Goal: Task Accomplishment & Management: Complete application form

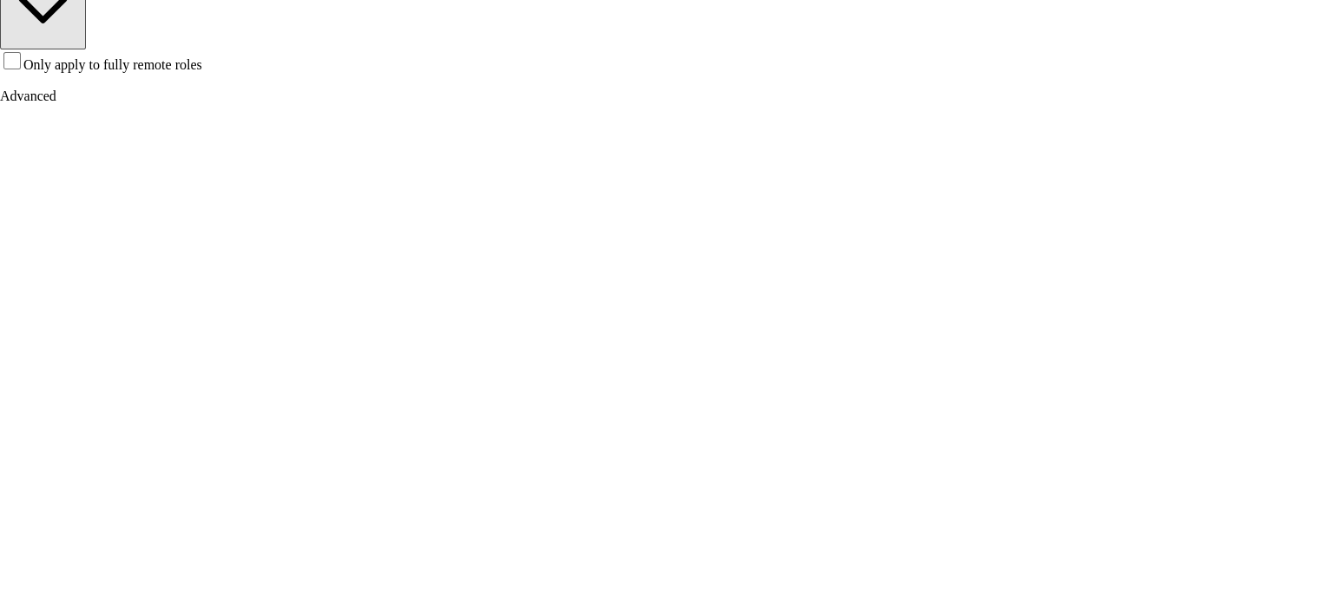
scroll to position [587, 0]
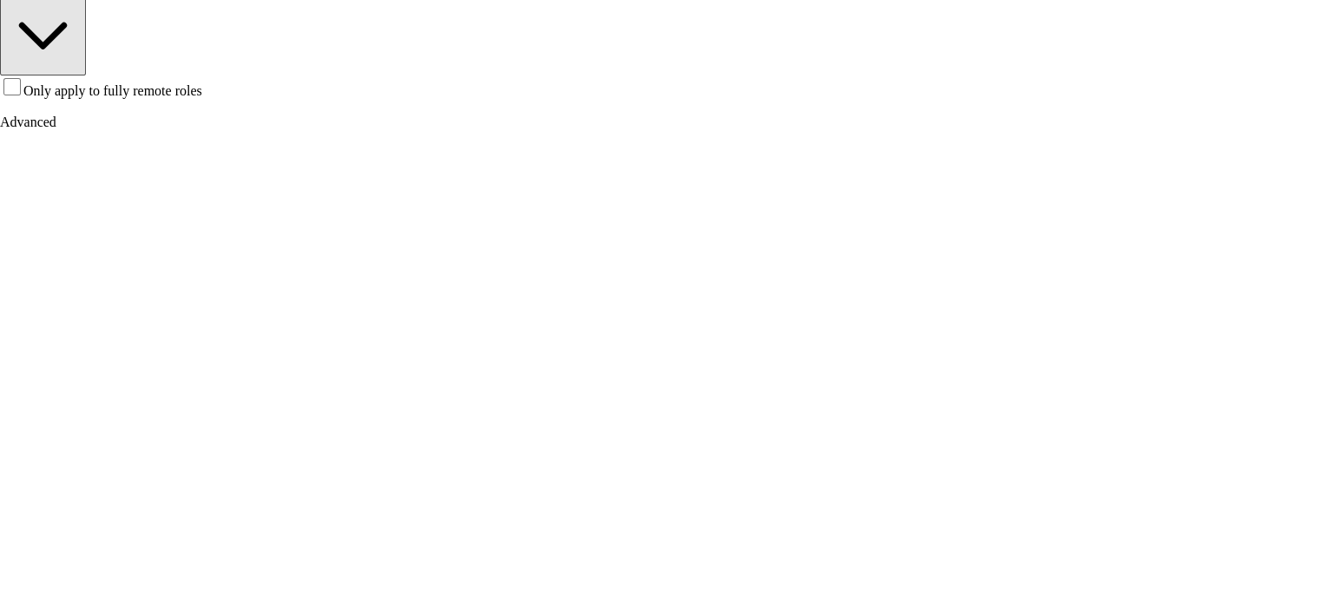
type input "**********"
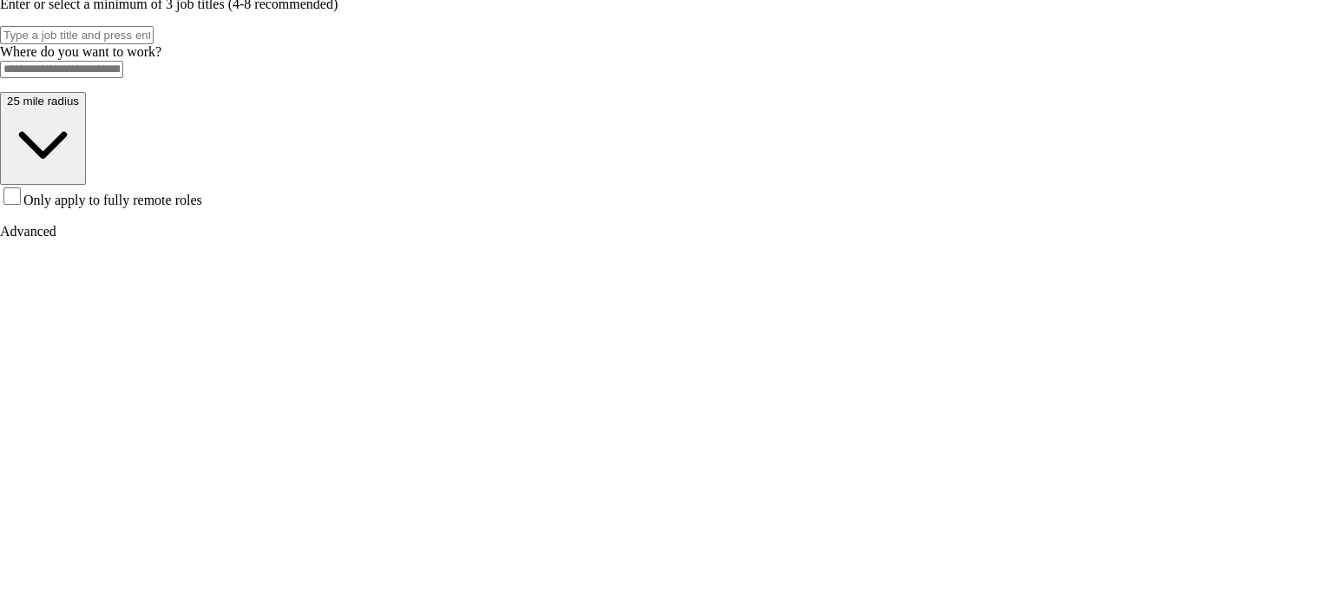
scroll to position [569, 0]
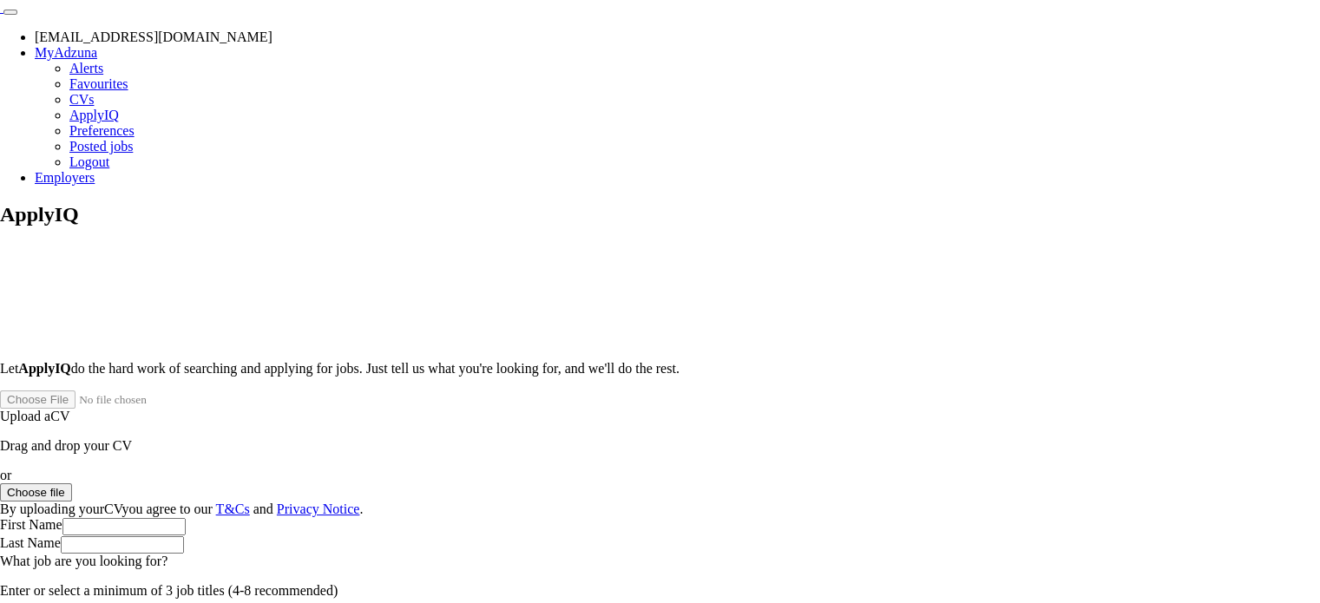
click at [72, 483] on button "Choose file" at bounding box center [36, 492] width 72 height 18
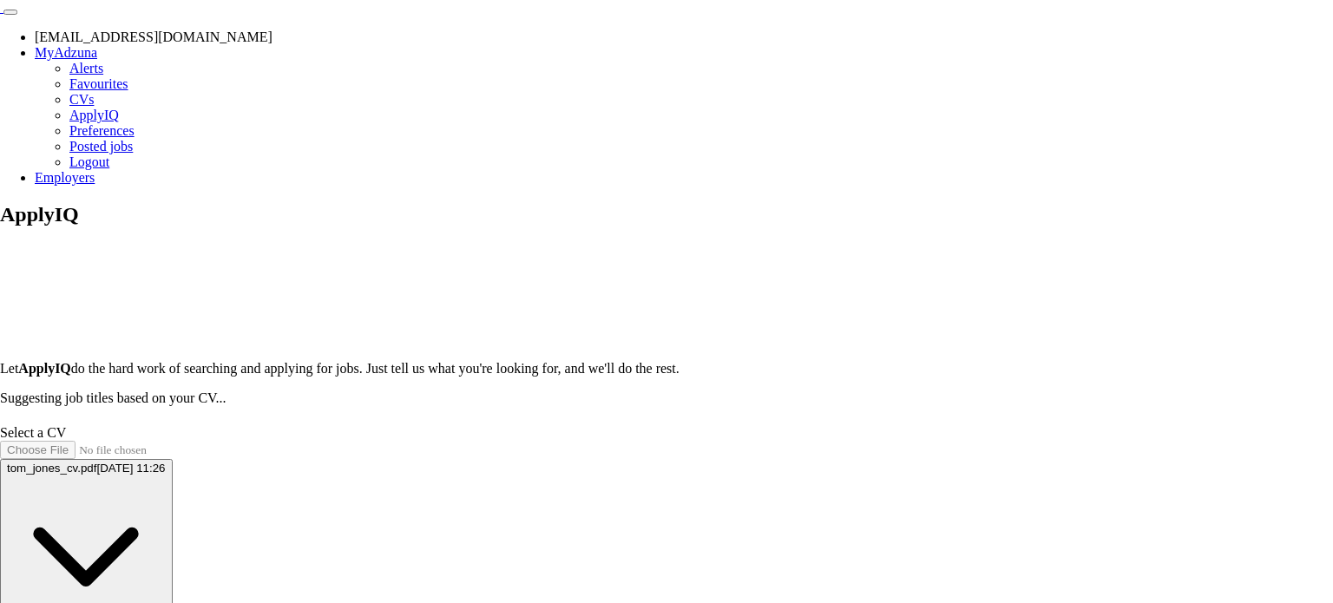
type input "***"
type input "*****"
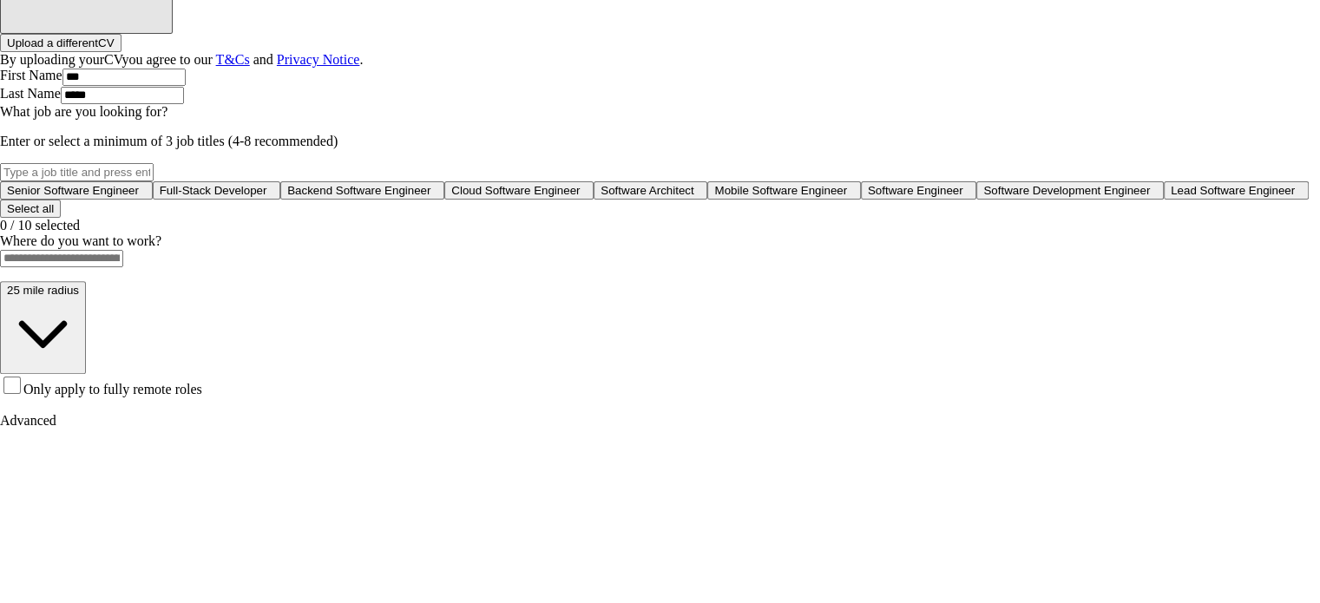
scroll to position [583, 0]
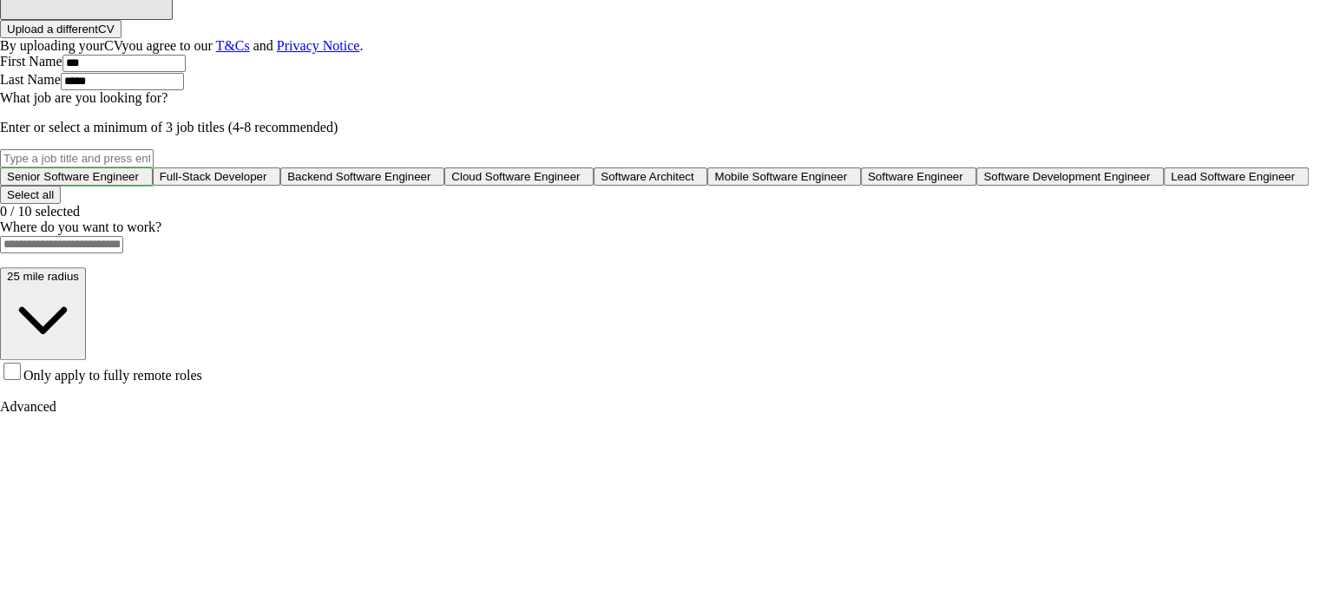
click at [139, 170] on span "Senior Software Engineer" at bounding box center [73, 176] width 132 height 13
click at [285, 167] on button "Full-Stack Developer +" at bounding box center [220, 176] width 128 height 18
click at [452, 167] on button "Backend Software Engineer +" at bounding box center [370, 176] width 164 height 18
click at [605, 186] on button "Cloud Software Engineer +" at bounding box center [530, 176] width 149 height 18
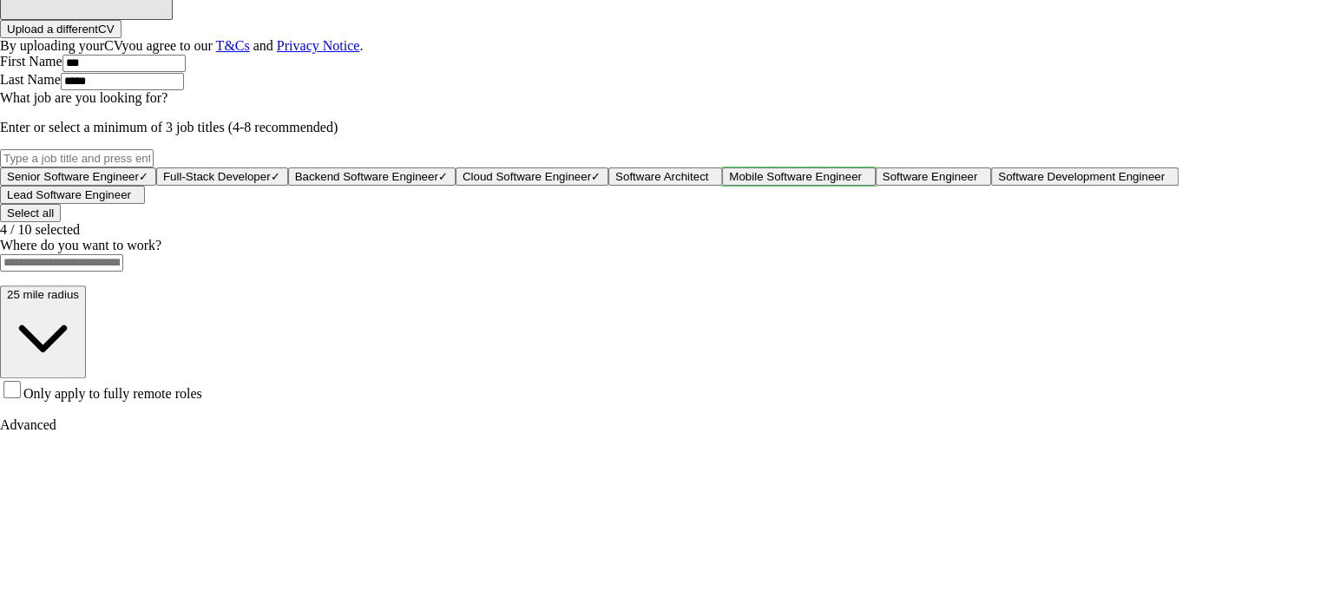
click at [862, 183] on span "+" at bounding box center [865, 176] width 7 height 13
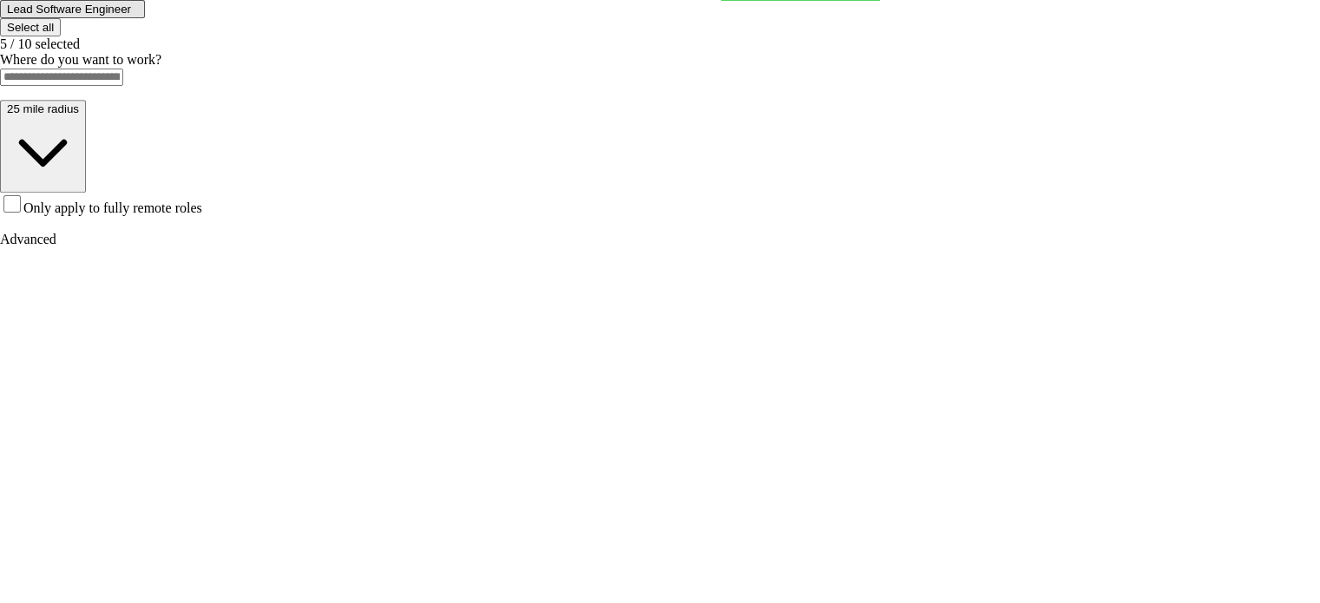
scroll to position [771, 0]
click at [123, 84] on input at bounding box center [61, 75] width 123 height 17
type input "***"
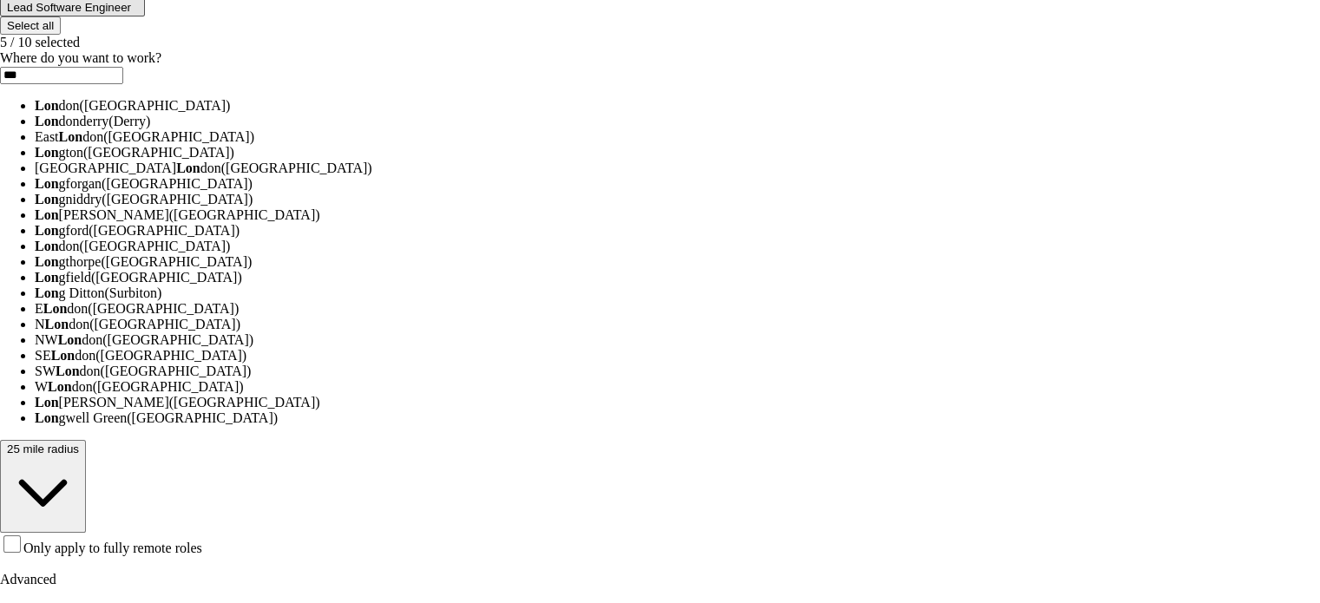
drag, startPoint x: 582, startPoint y: 391, endPoint x: 810, endPoint y: 339, distance: 234.1
click at [810, 339] on ul "Lon don ([GEOGRAPHIC_DATA]) [GEOGRAPHIC_DATA] donderry ([GEOGRAPHIC_DATA]) [GEO…" at bounding box center [660, 262] width 1320 height 328
click at [810, 114] on li "Lon don ([GEOGRAPHIC_DATA])" at bounding box center [677, 106] width 1285 height 16
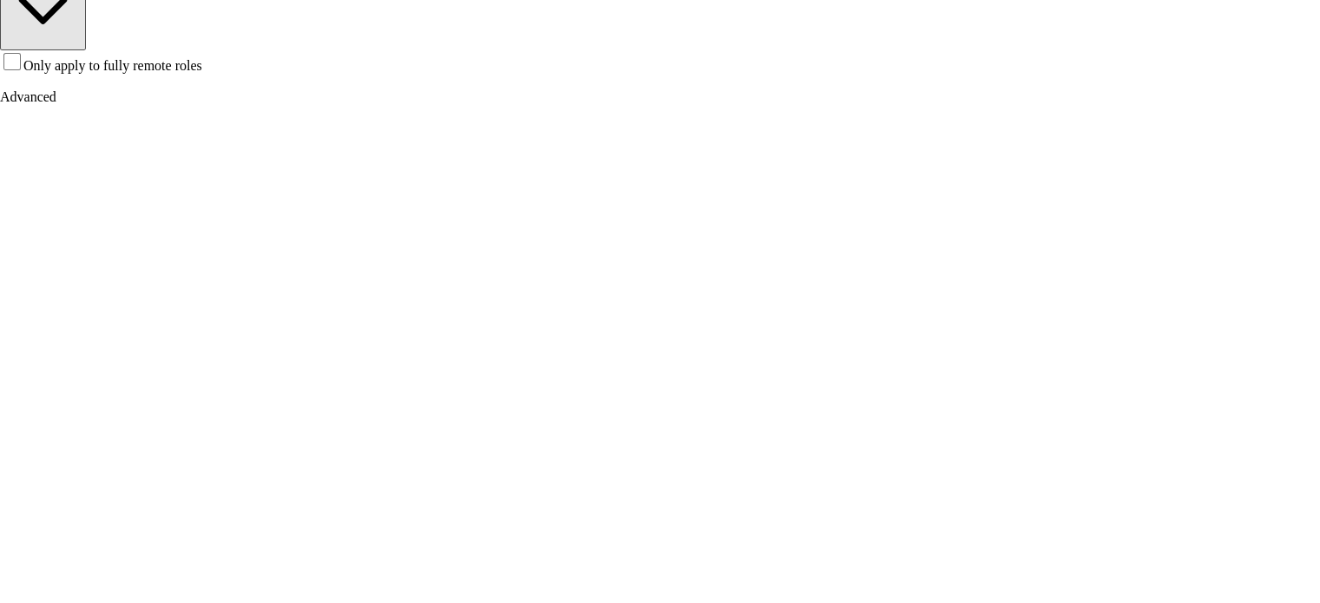
scroll to position [913, 0]
click at [202, 73] on span "Only apply to fully remote roles" at bounding box center [112, 65] width 179 height 15
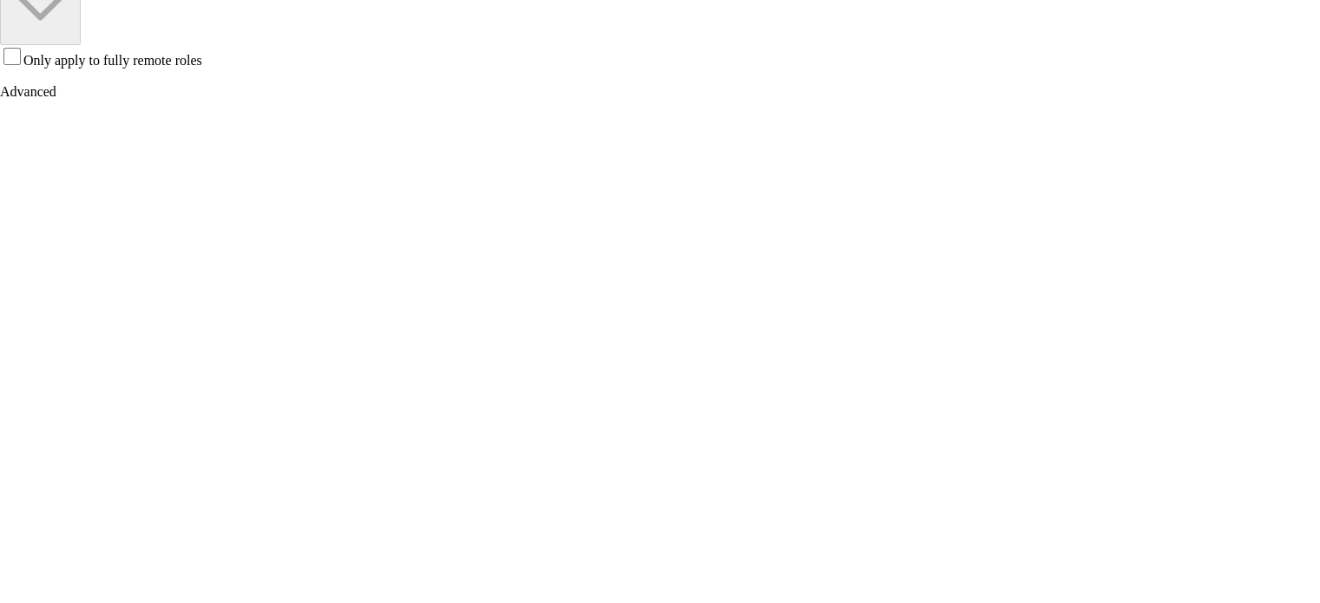
drag, startPoint x: 642, startPoint y: 454, endPoint x: 445, endPoint y: 456, distance: 197.0
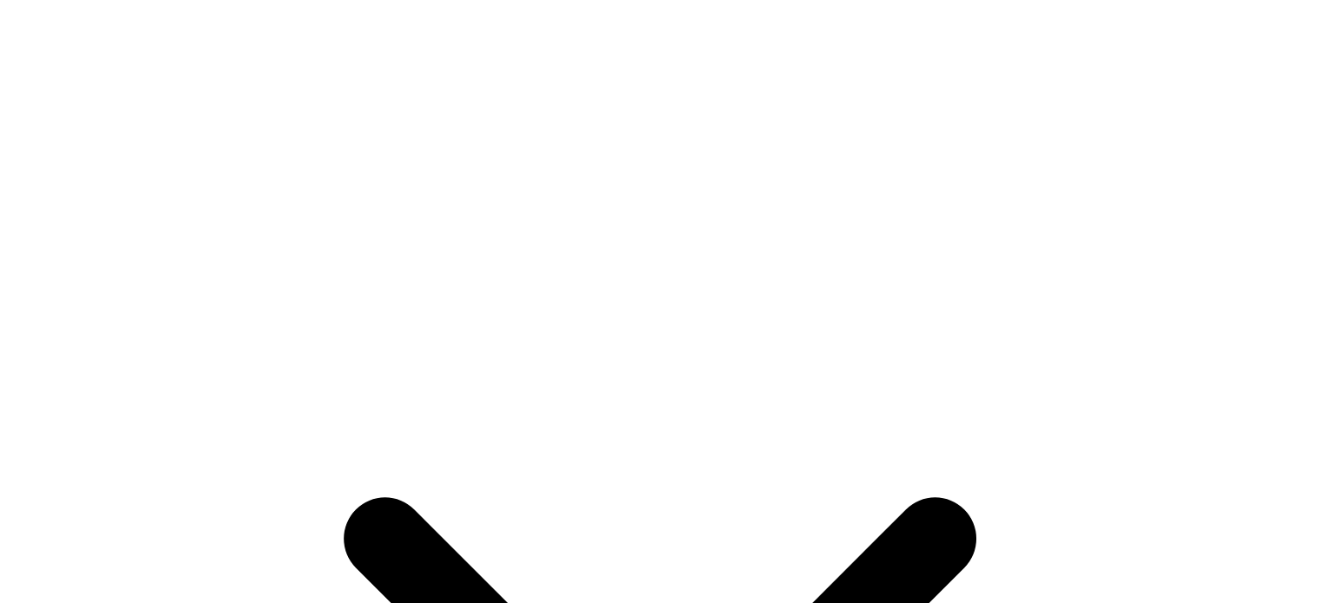
drag, startPoint x: 483, startPoint y: 346, endPoint x: 741, endPoint y: 325, distance: 258.6
drag, startPoint x: 489, startPoint y: 350, endPoint x: 473, endPoint y: 345, distance: 16.2
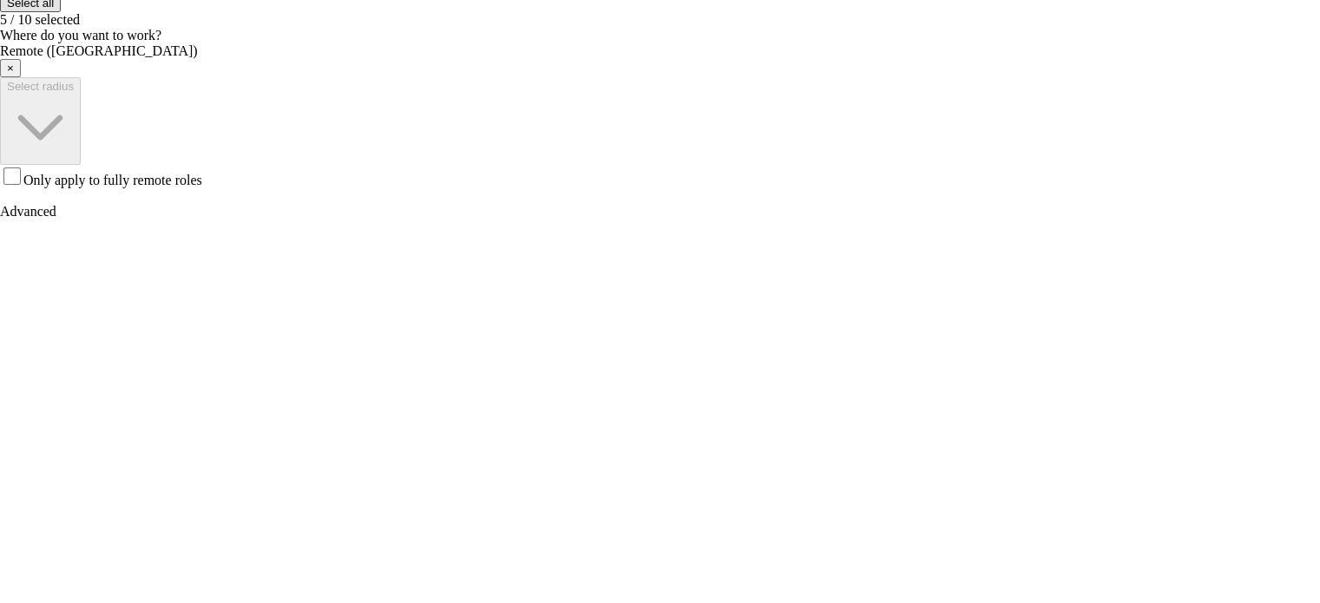
scroll to position [696, 0]
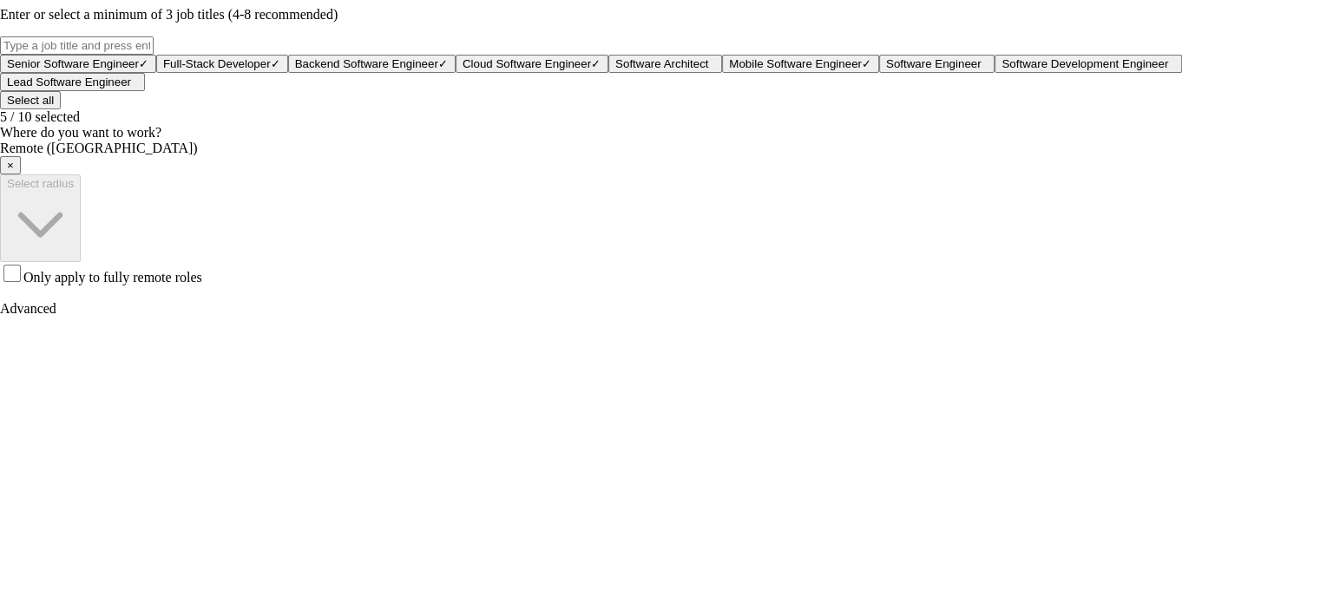
click at [14, 172] on span "×" at bounding box center [10, 165] width 7 height 13
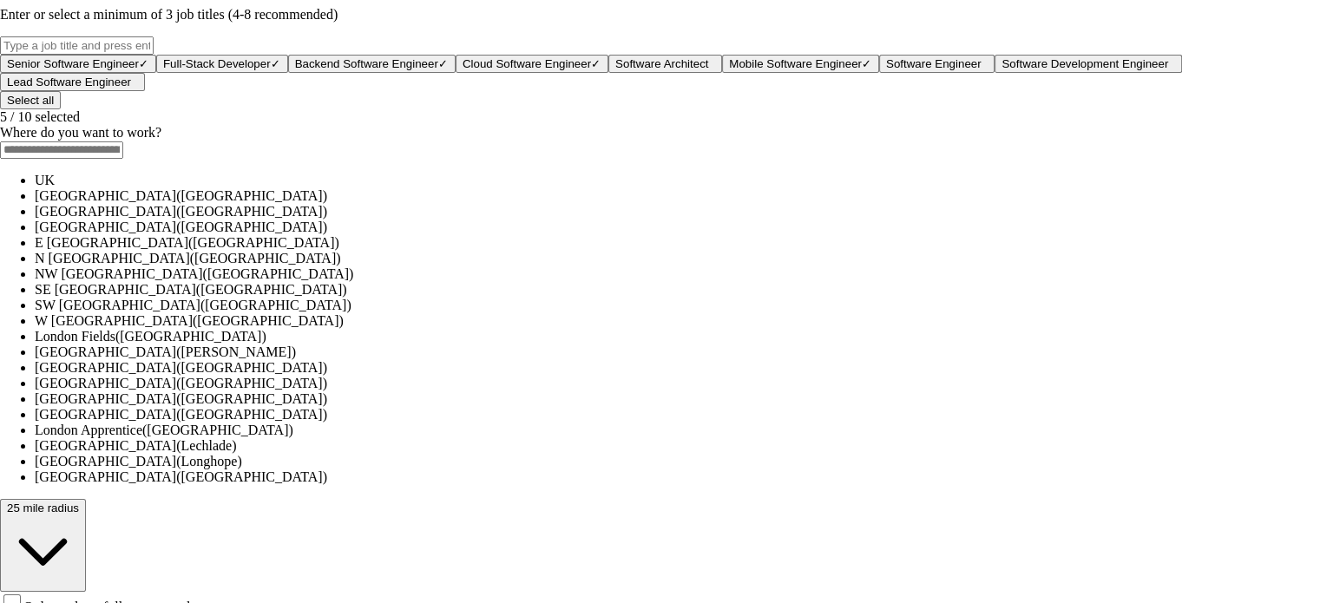
click at [123, 159] on input at bounding box center [61, 149] width 123 height 17
type input "******"
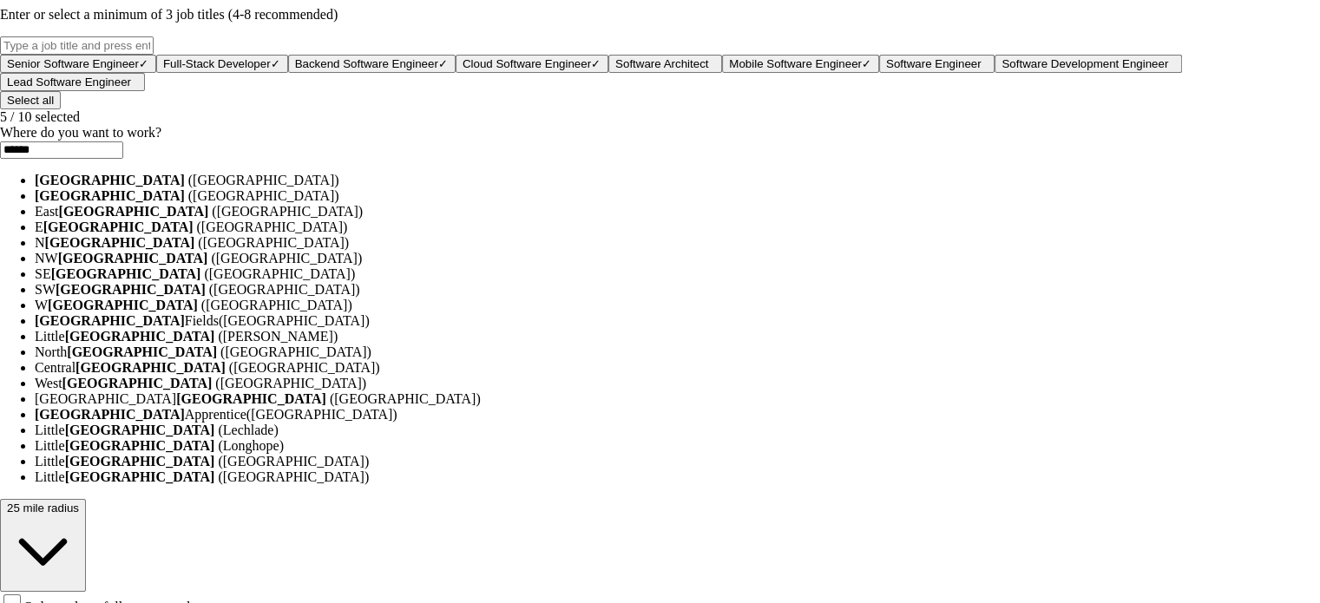
click at [586, 188] on li "[GEOGRAPHIC_DATA] ([GEOGRAPHIC_DATA])" at bounding box center [677, 181] width 1285 height 16
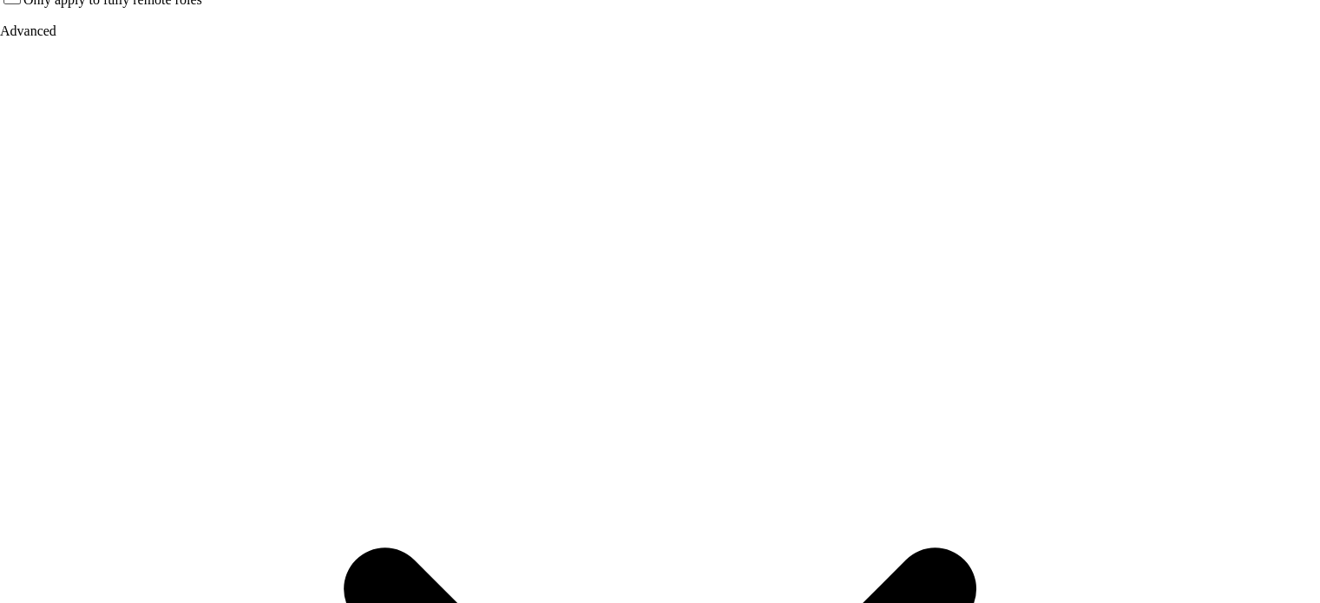
scroll to position [968, 0]
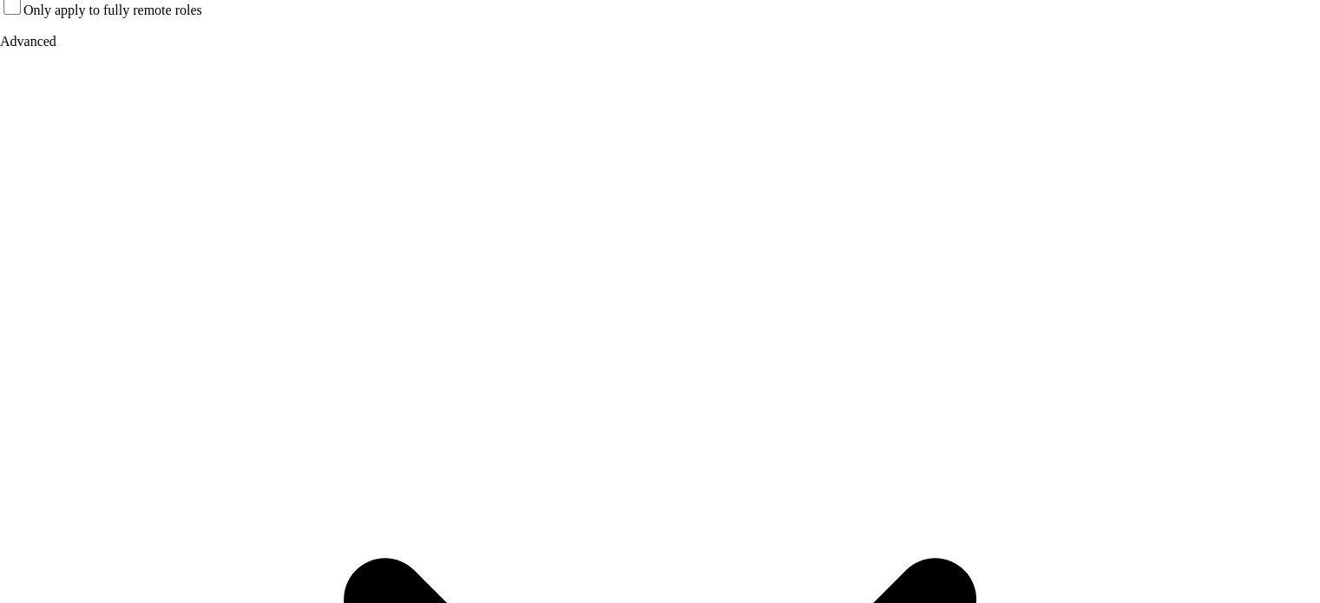
click at [202, 17] on span "Only apply to fully remote roles" at bounding box center [112, 10] width 179 height 15
click at [202, 12] on span "Only apply to fully remote roles" at bounding box center [112, 4] width 179 height 15
click at [202, 17] on span "Only apply to fully remote roles" at bounding box center [112, 10] width 179 height 15
click at [202, 12] on span "Only apply to fully remote roles" at bounding box center [112, 4] width 179 height 15
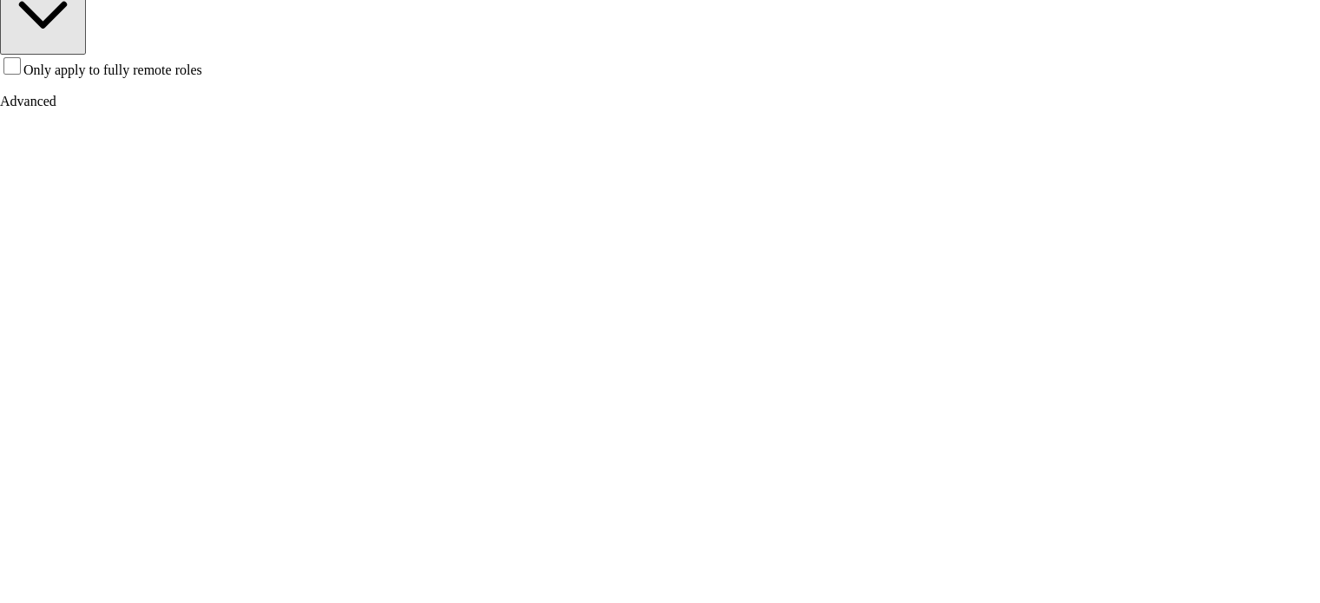
scroll to position [913, 0]
click at [202, 73] on span "Only apply to fully remote roles" at bounding box center [112, 65] width 179 height 15
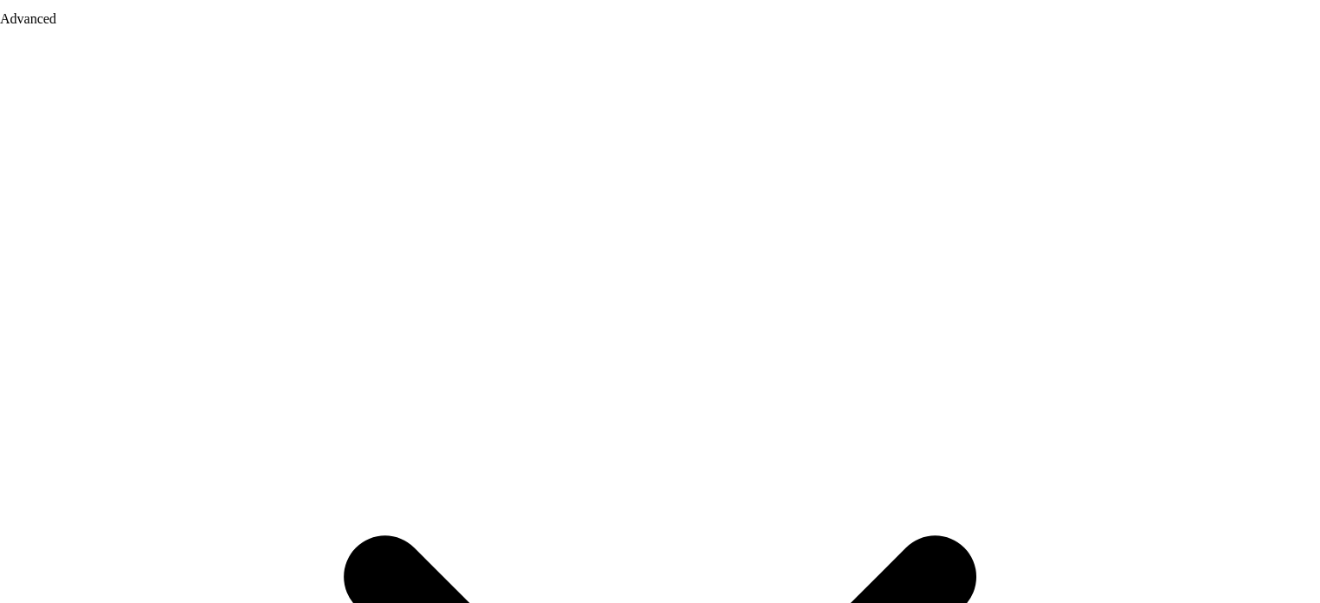
scroll to position [993, 0]
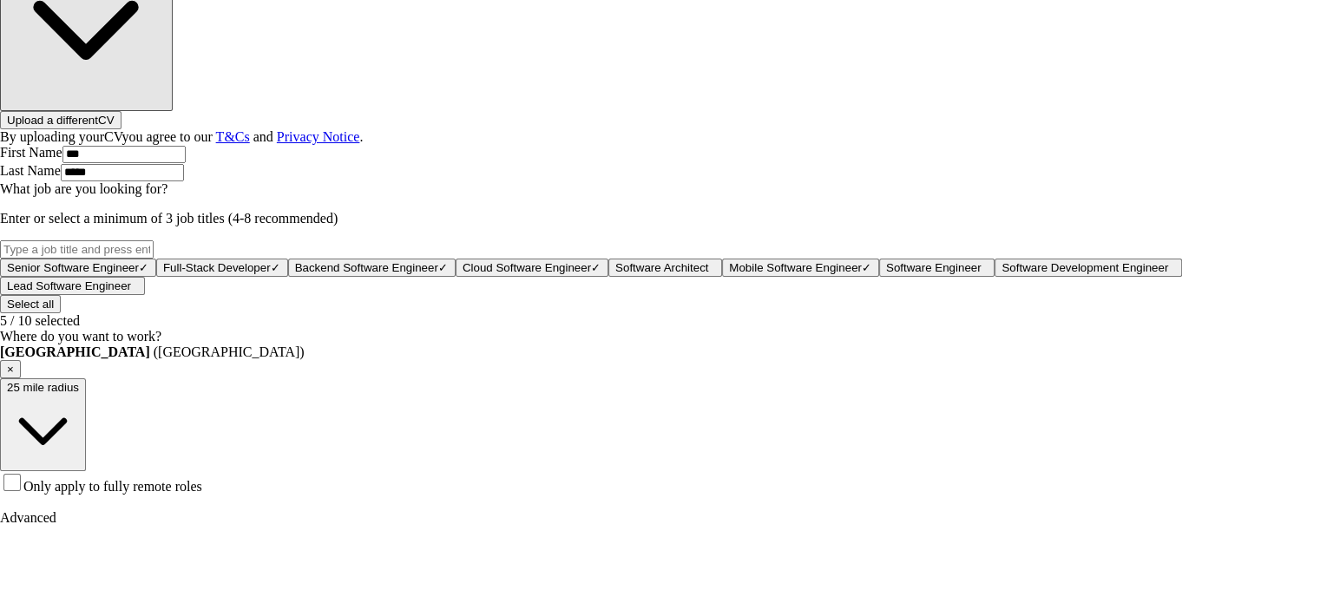
scroll to position [493, 0]
click at [708, 273] on span "Software Architect" at bounding box center [661, 266] width 93 height 13
click at [61, 312] on button "Select all" at bounding box center [30, 303] width 61 height 18
click at [154, 239] on input "What job are you looking for?" at bounding box center [77, 248] width 154 height 18
type input "test"
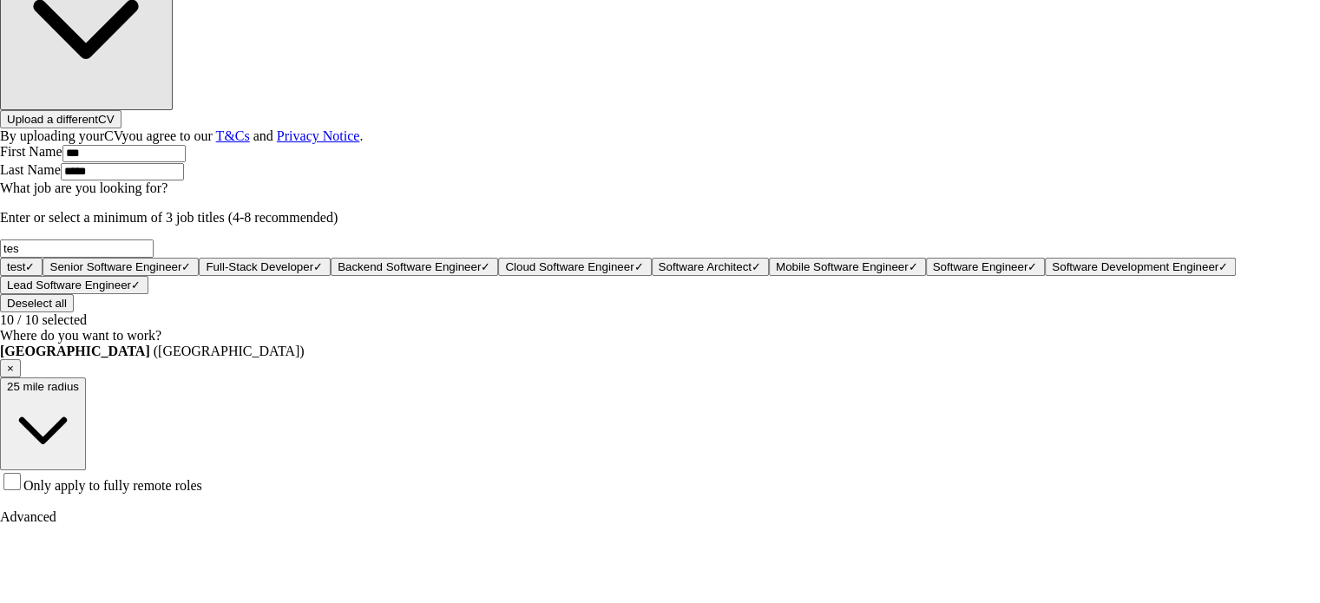
type input "test"
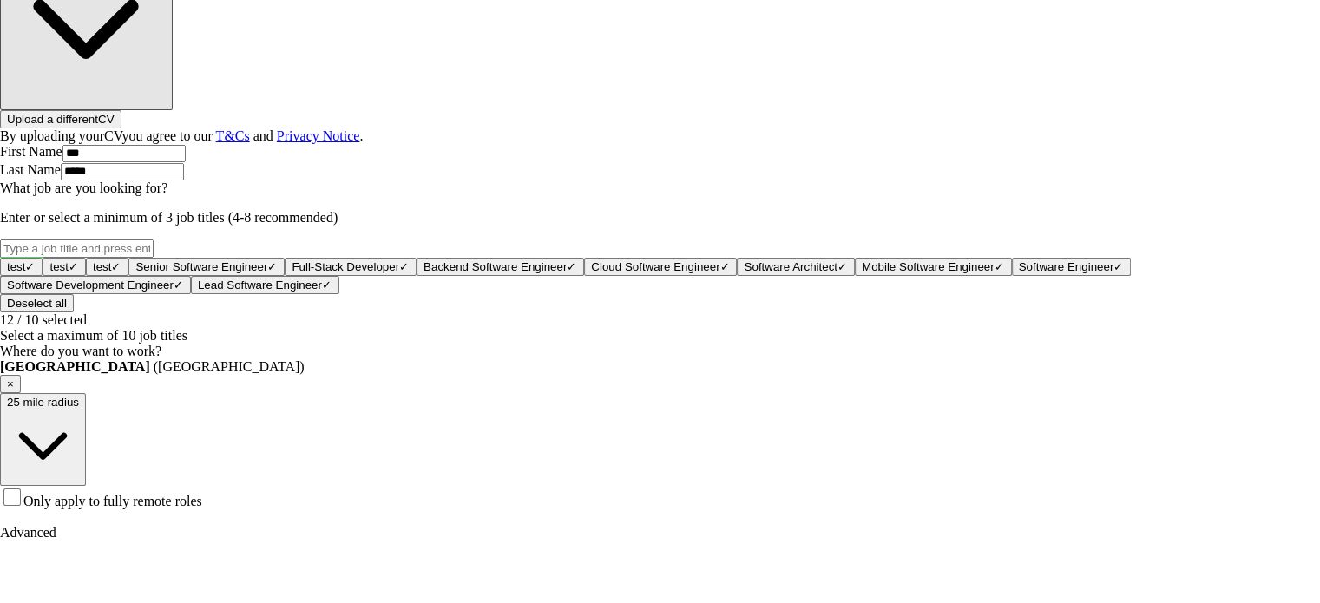
click at [43, 258] on button "test ✓ ×" at bounding box center [21, 267] width 43 height 18
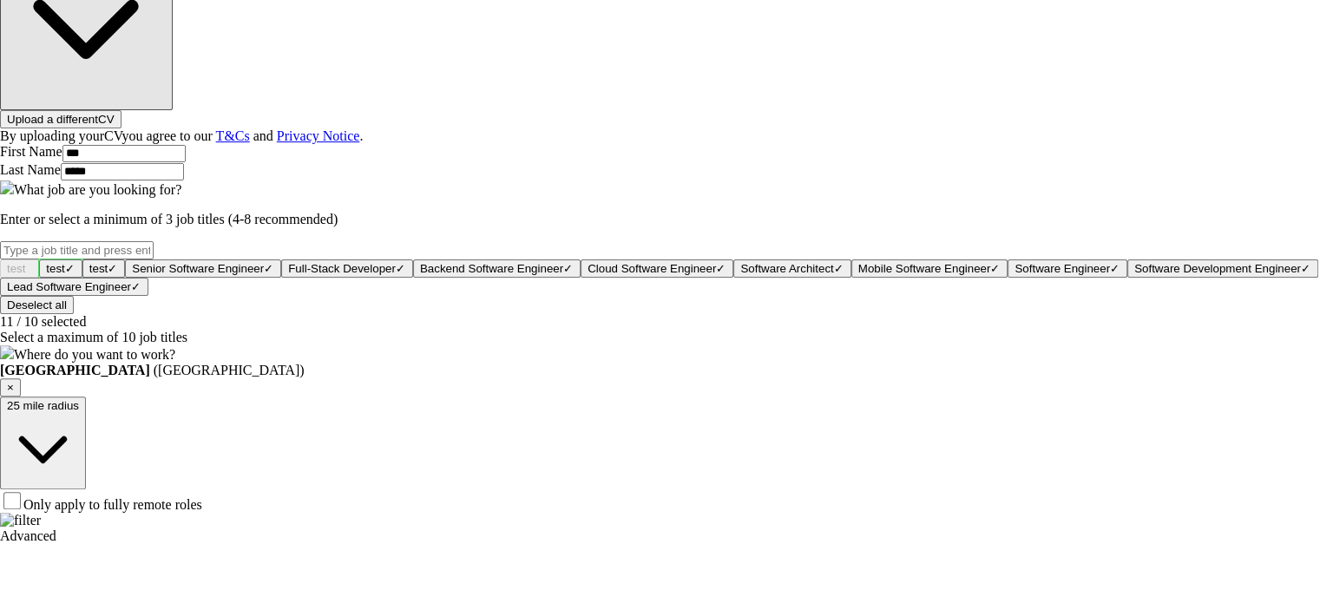
click at [64, 262] on span "test" at bounding box center [55, 268] width 18 height 13
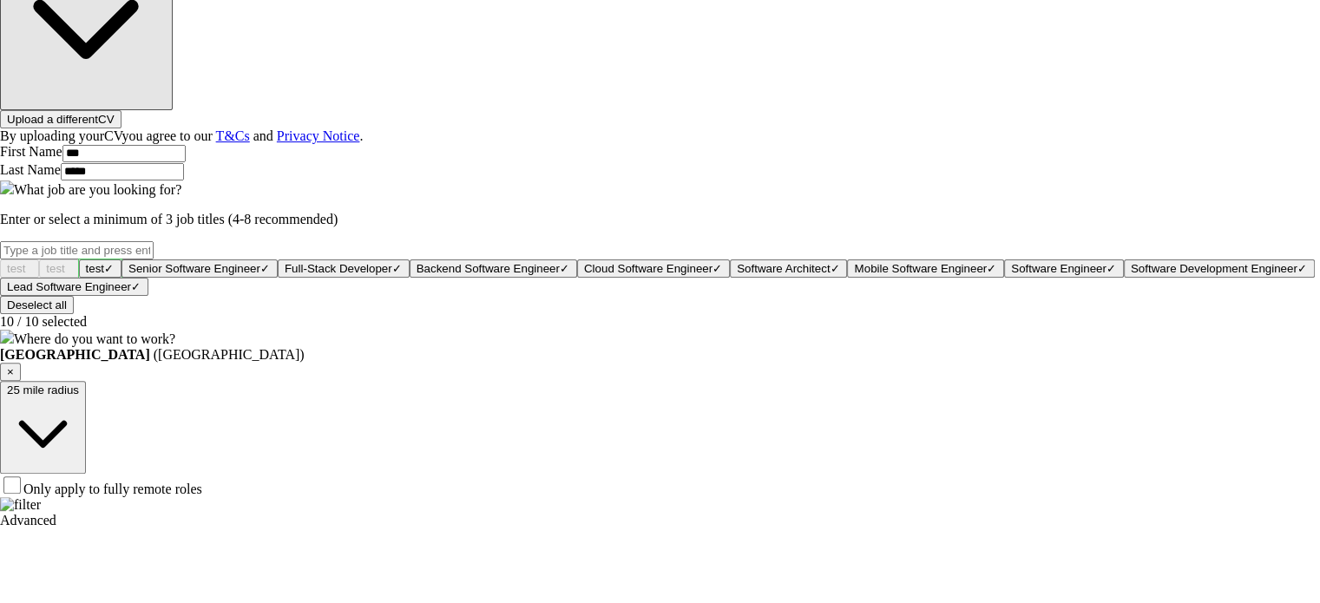
click at [121, 259] on button "test ✓ ×" at bounding box center [100, 268] width 43 height 18
click at [118, 259] on button "test +" at bounding box center [98, 268] width 39 height 18
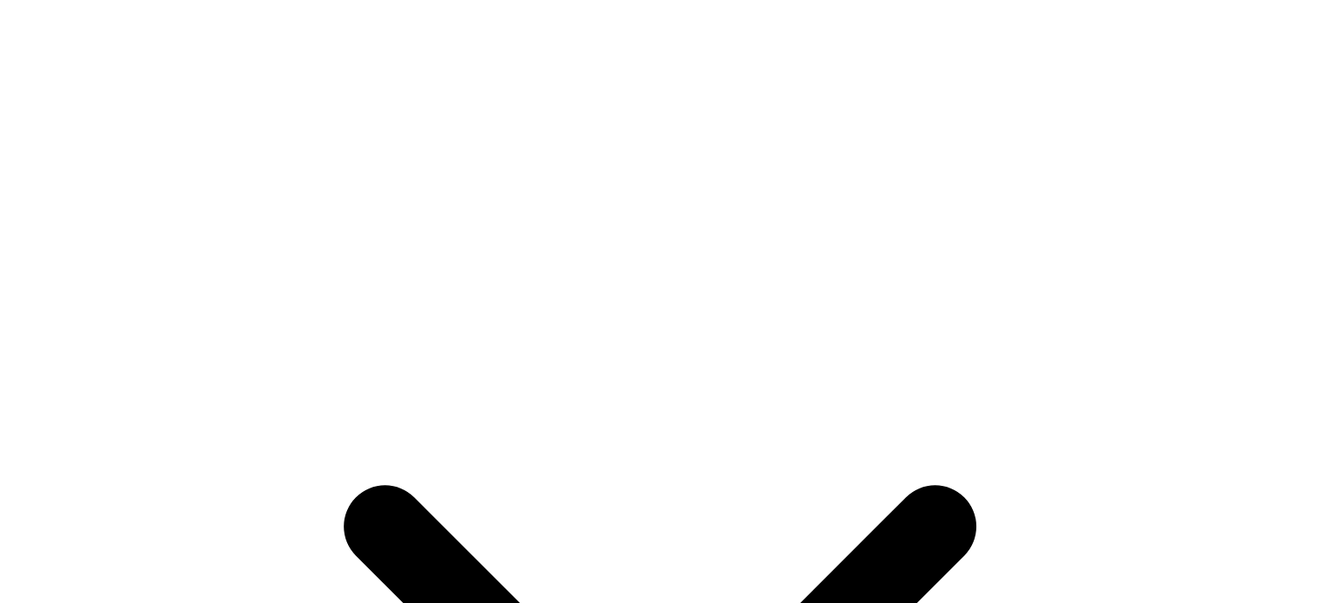
scroll to position [1260, 0]
